Goal: Find specific page/section: Find specific page/section

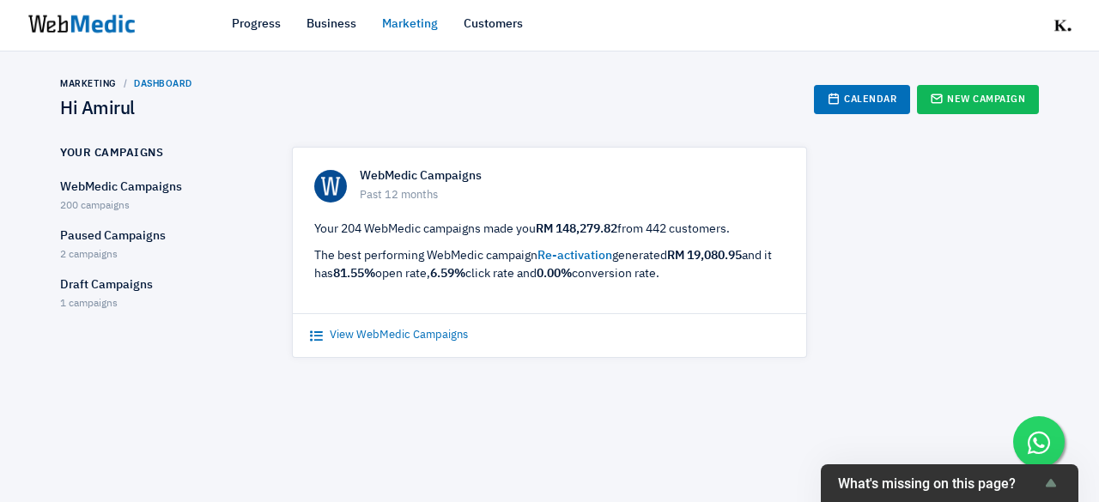
click at [409, 335] on link "View WebMedic Campaigns" at bounding box center [389, 335] width 158 height 17
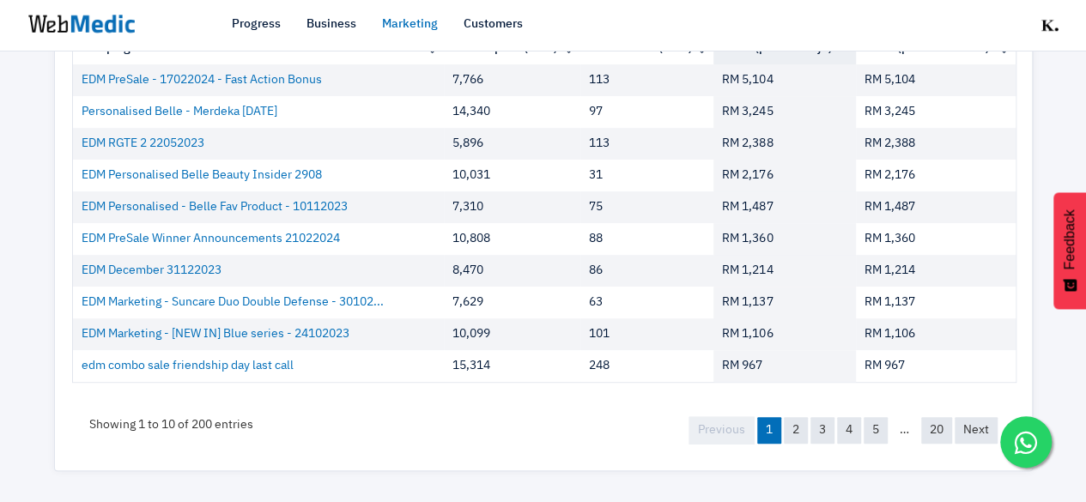
scroll to position [79, 0]
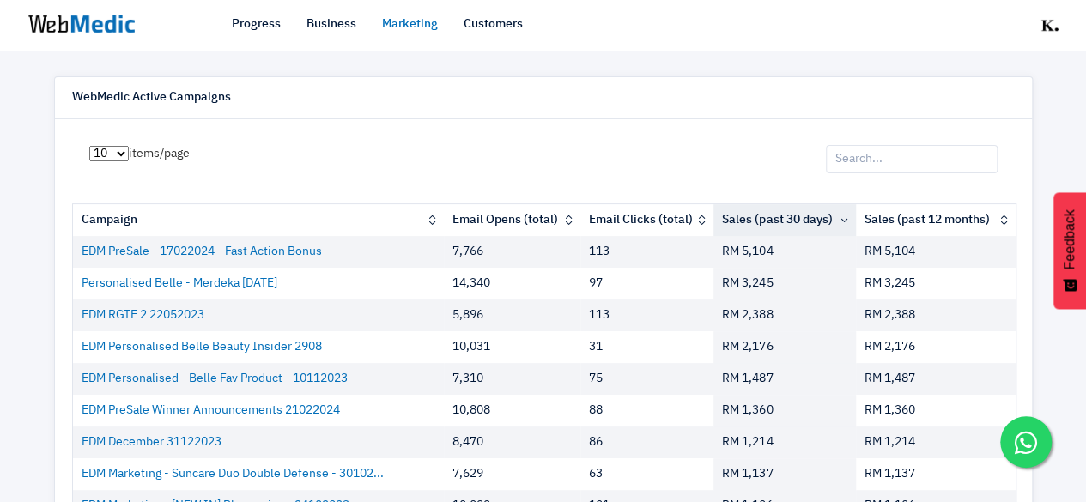
click at [988, 152] on input "search" at bounding box center [912, 159] width 172 height 29
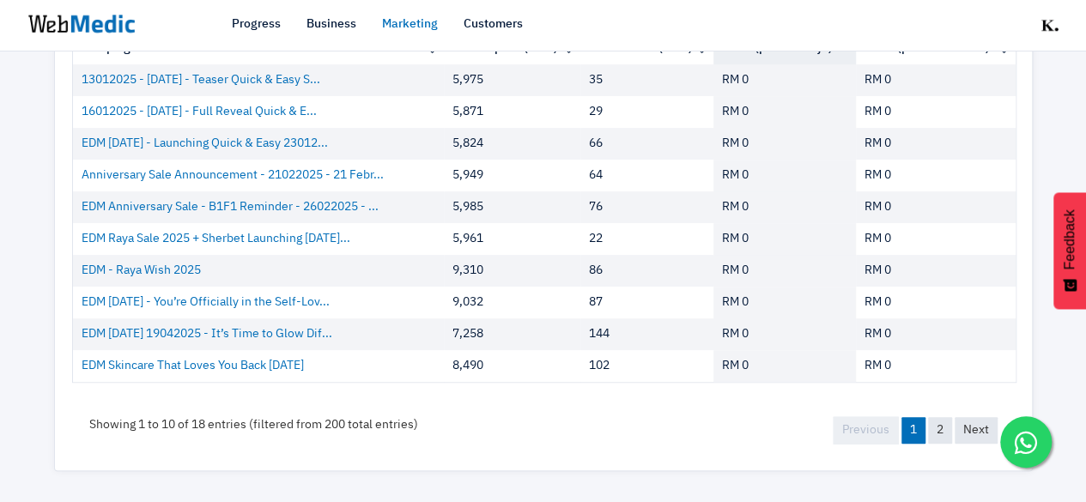
scroll to position [165, 0]
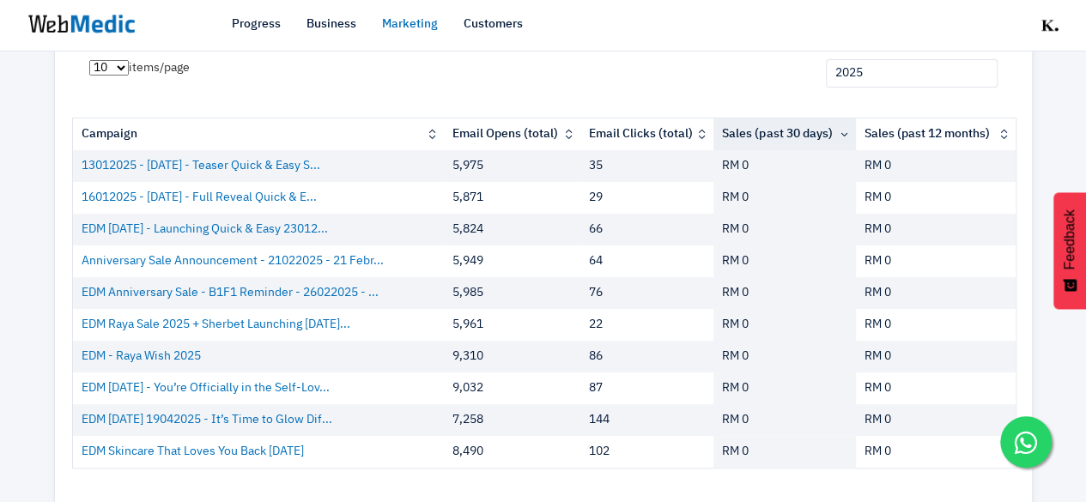
click at [872, 76] on input "2025" at bounding box center [912, 73] width 172 height 29
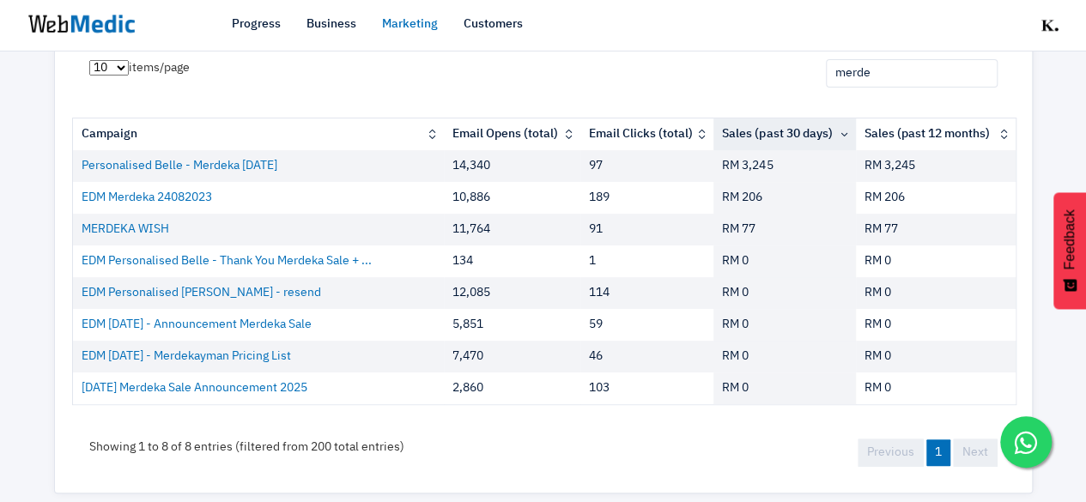
type input "merdek"
